Goal: Information Seeking & Learning: Learn about a topic

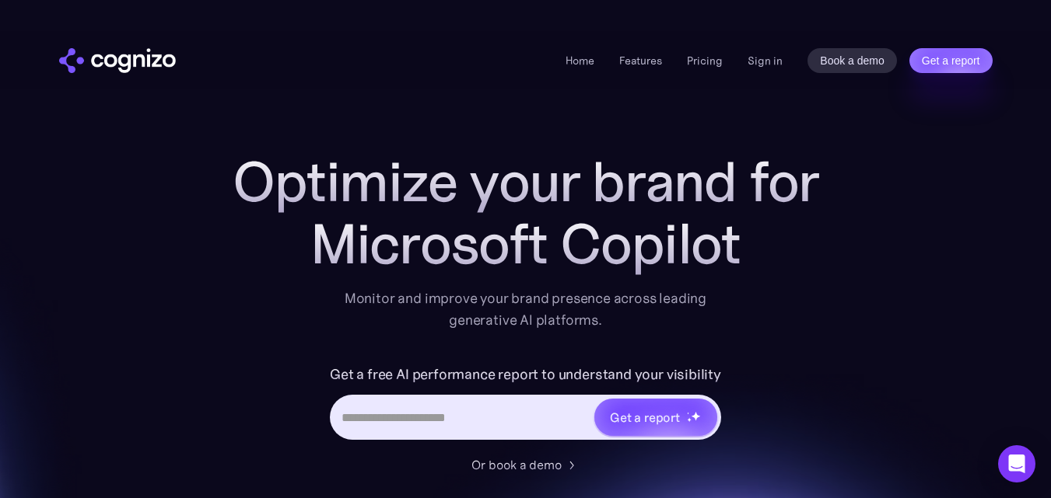
click at [397, 418] on input "Hero URL Input Form" at bounding box center [462, 418] width 261 height 30
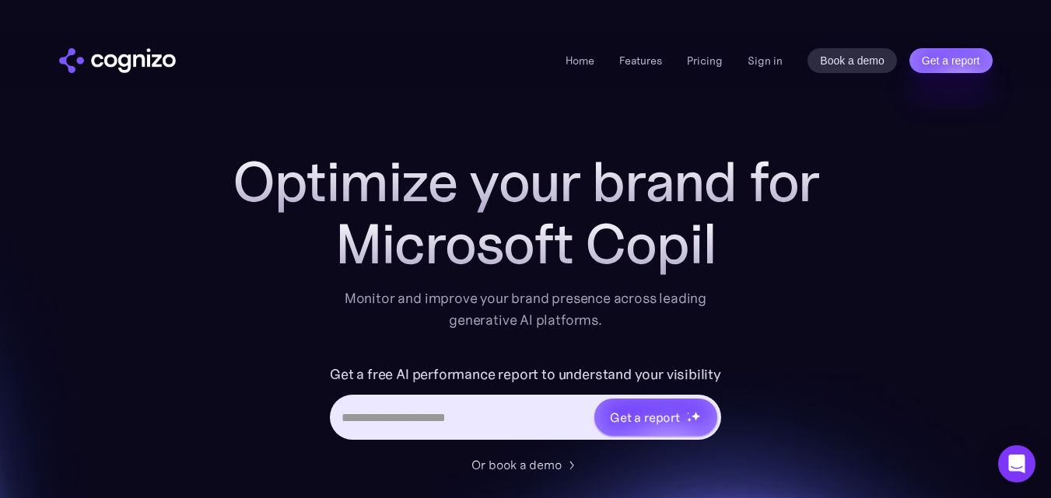
paste input "**********"
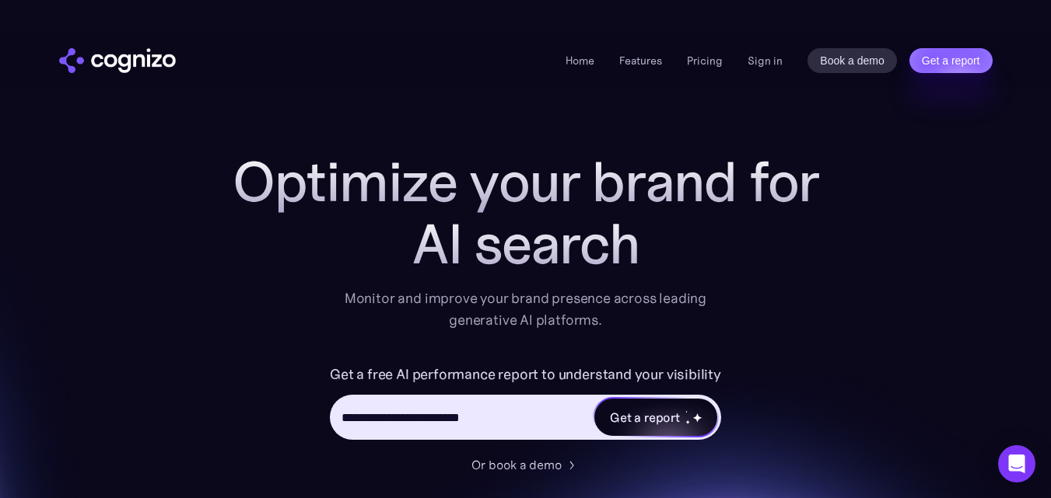
type input "**********"
click at [632, 415] on div "Get a report" at bounding box center [645, 417] width 70 height 19
type input "**********"
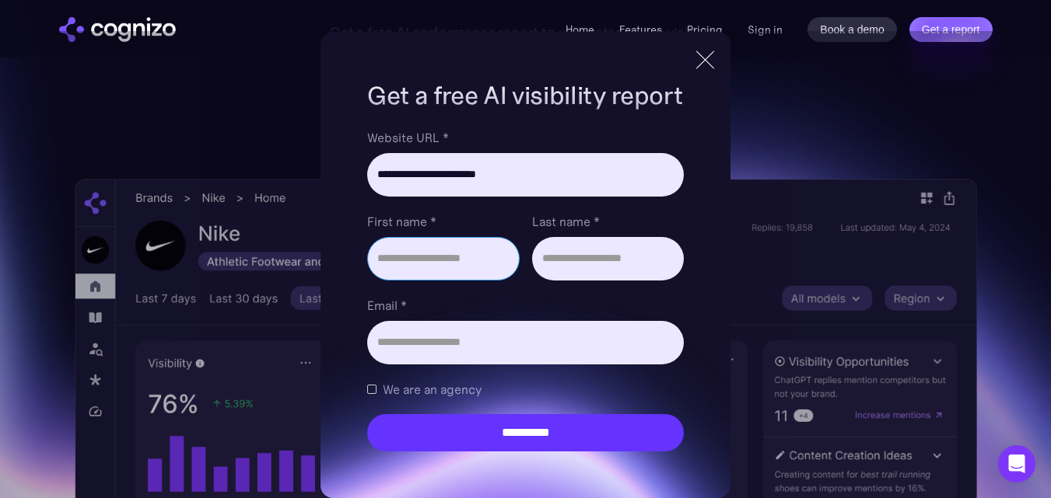
scroll to position [353, 0]
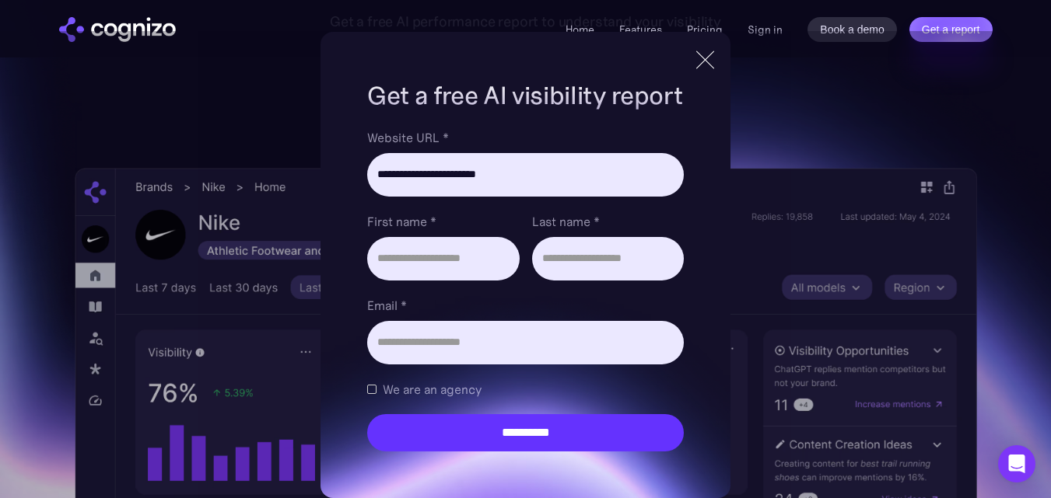
click at [702, 58] on div at bounding box center [705, 60] width 26 height 28
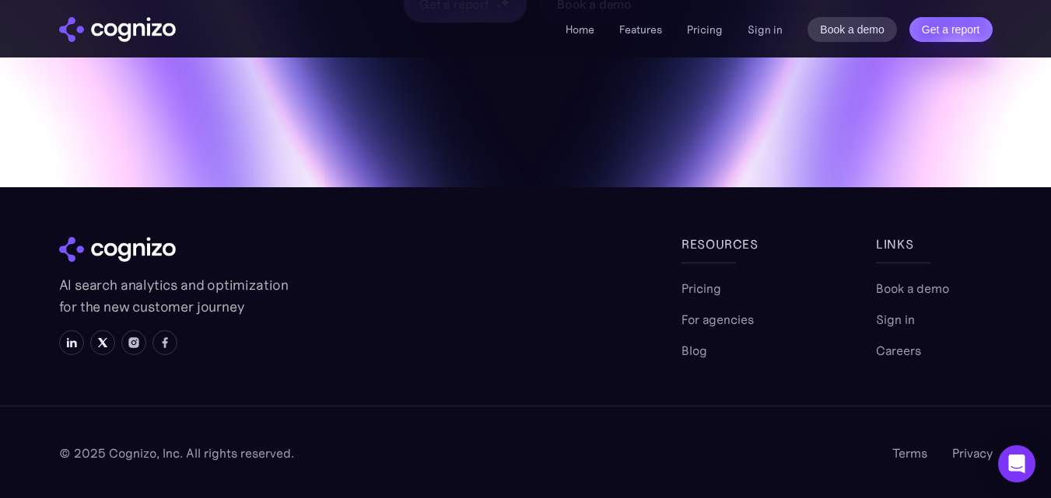
scroll to position [6384, 0]
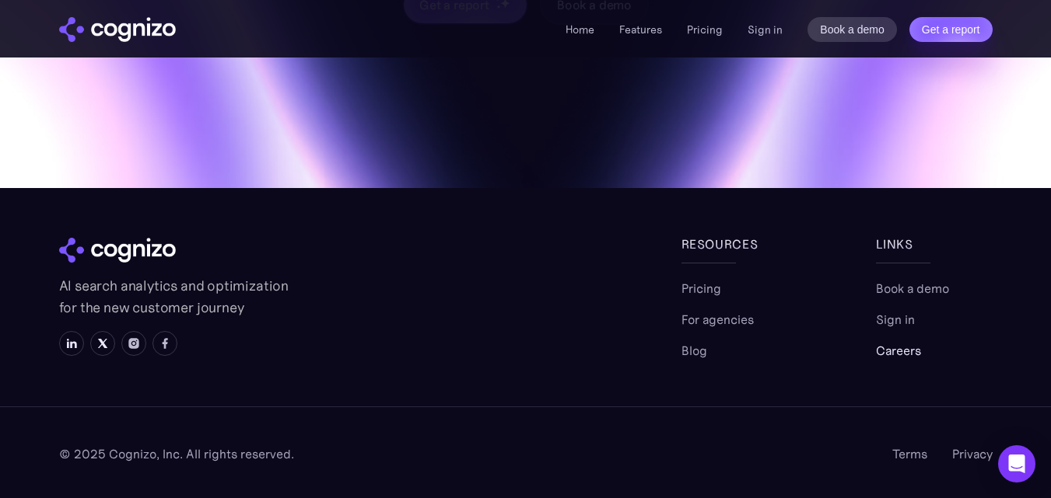
click at [905, 352] on link "Careers" at bounding box center [898, 350] width 45 height 19
click at [712, 322] on link "For agencies" at bounding box center [717, 319] width 72 height 19
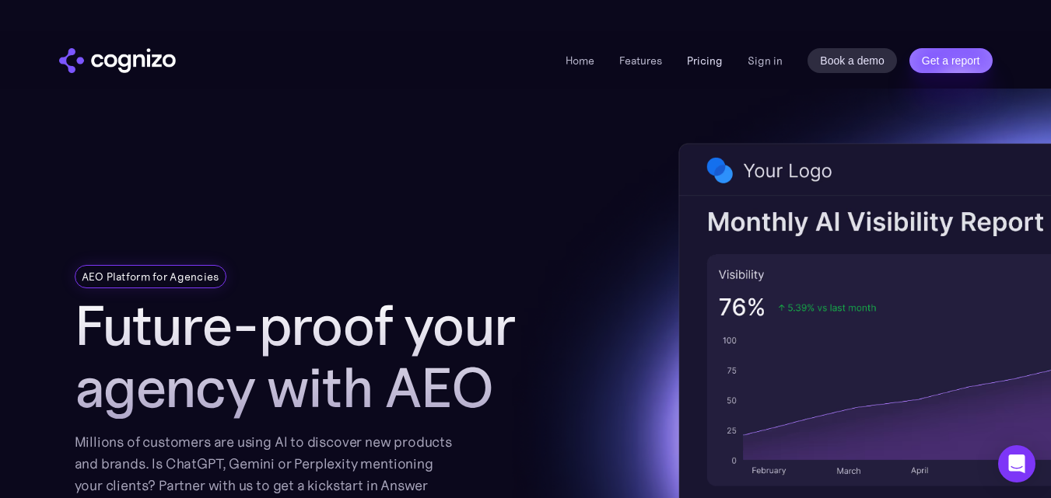
click at [708, 59] on link "Pricing" at bounding box center [705, 61] width 36 height 14
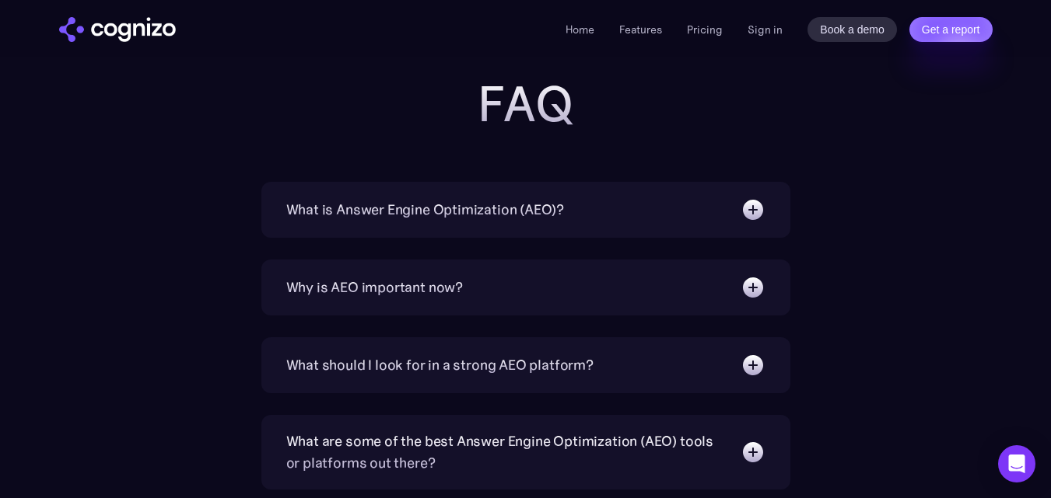
scroll to position [3490, 0]
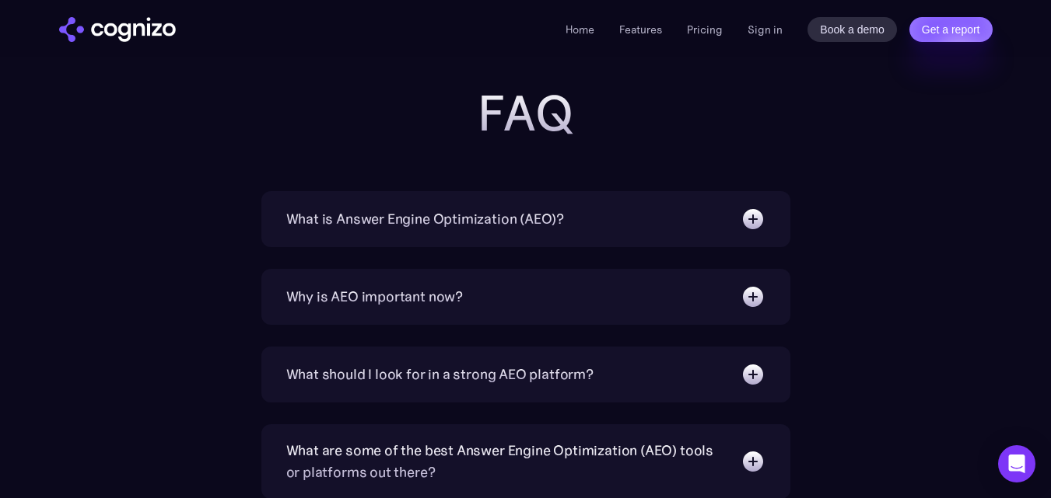
click at [746, 215] on img at bounding box center [752, 219] width 25 height 25
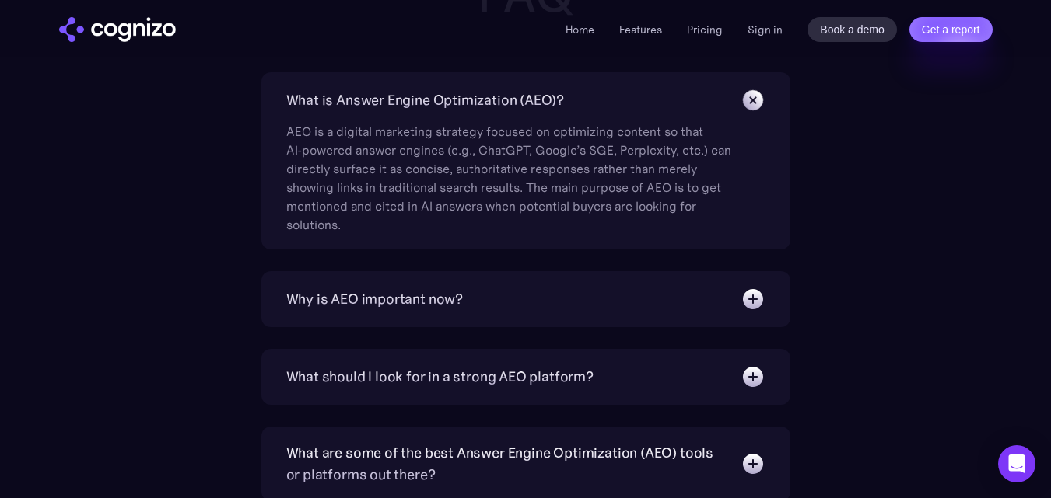
scroll to position [3664, 0]
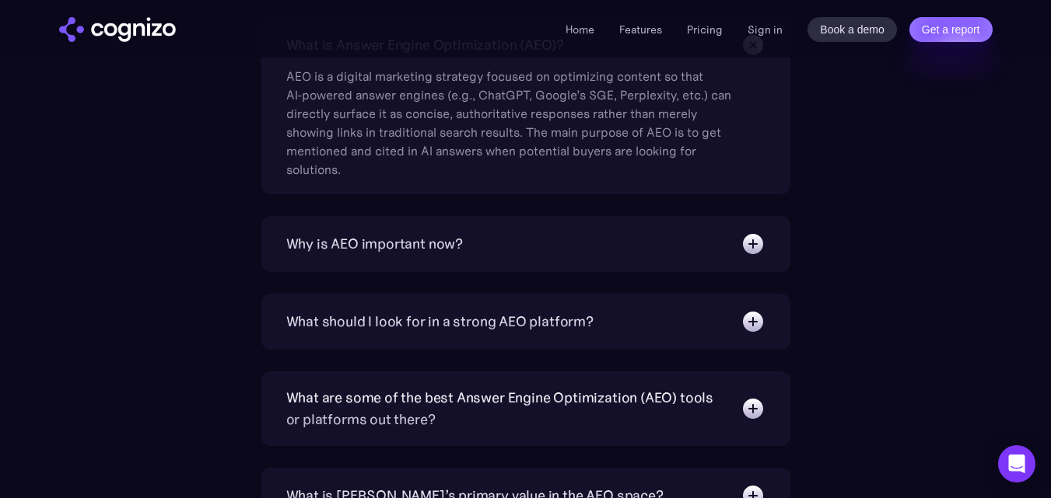
click at [728, 238] on div "Why is AEO important now?" at bounding box center [525, 244] width 479 height 25
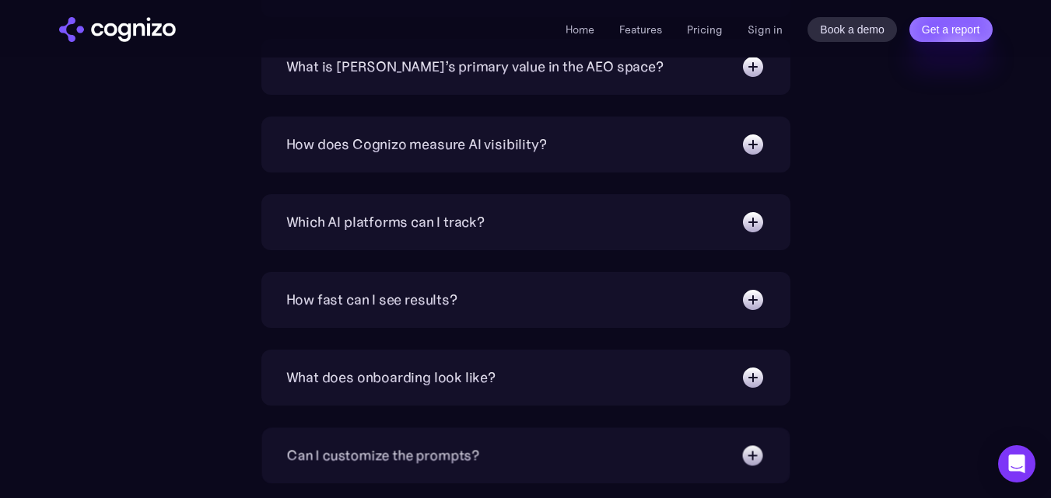
scroll to position [4206, 0]
